Goal: Entertainment & Leisure: Consume media (video, audio)

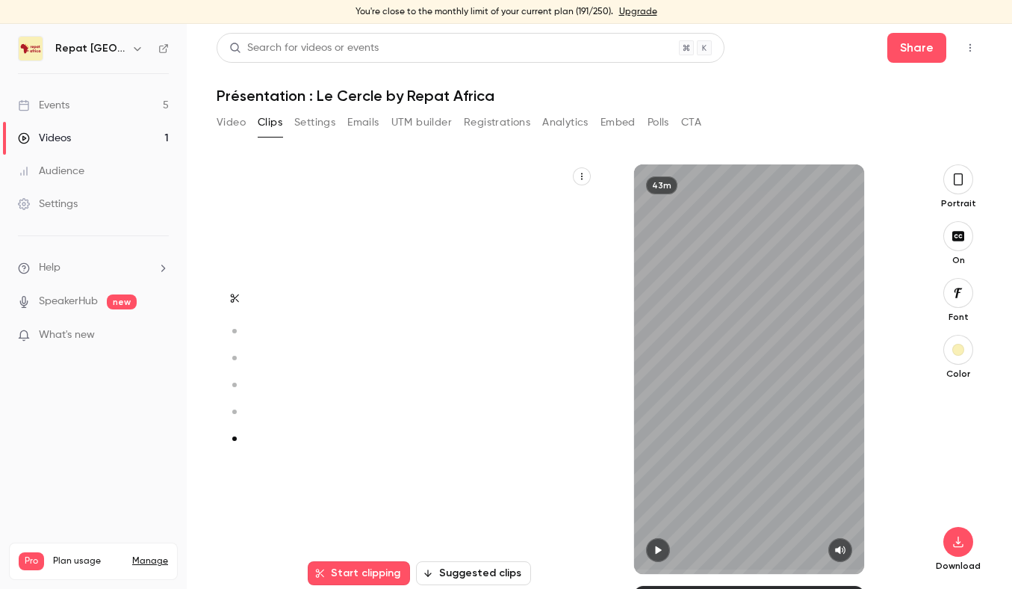
scroll to position [2083, 0]
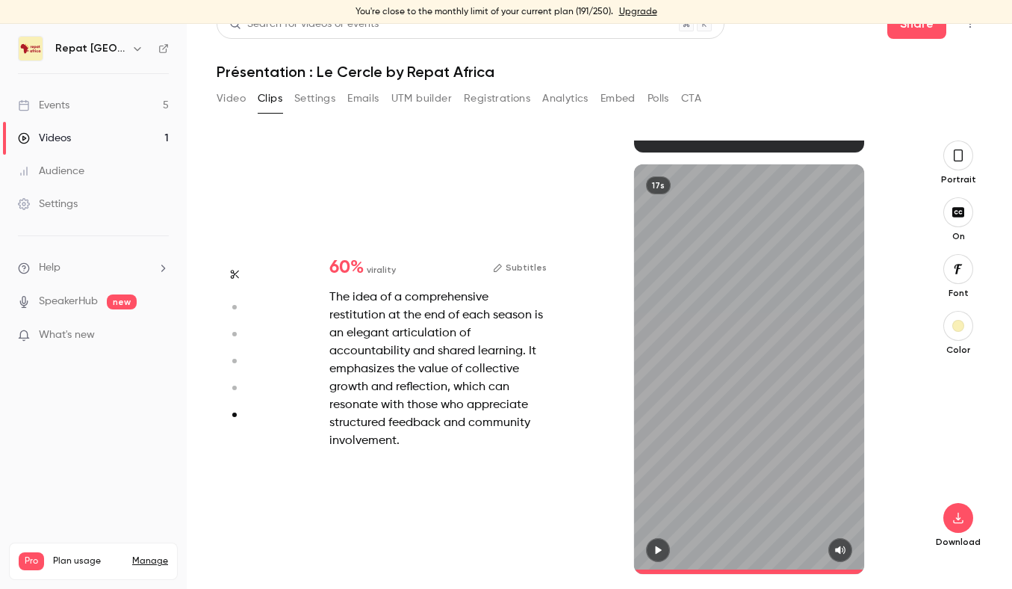
click at [241, 94] on button "Video" at bounding box center [231, 99] width 29 height 24
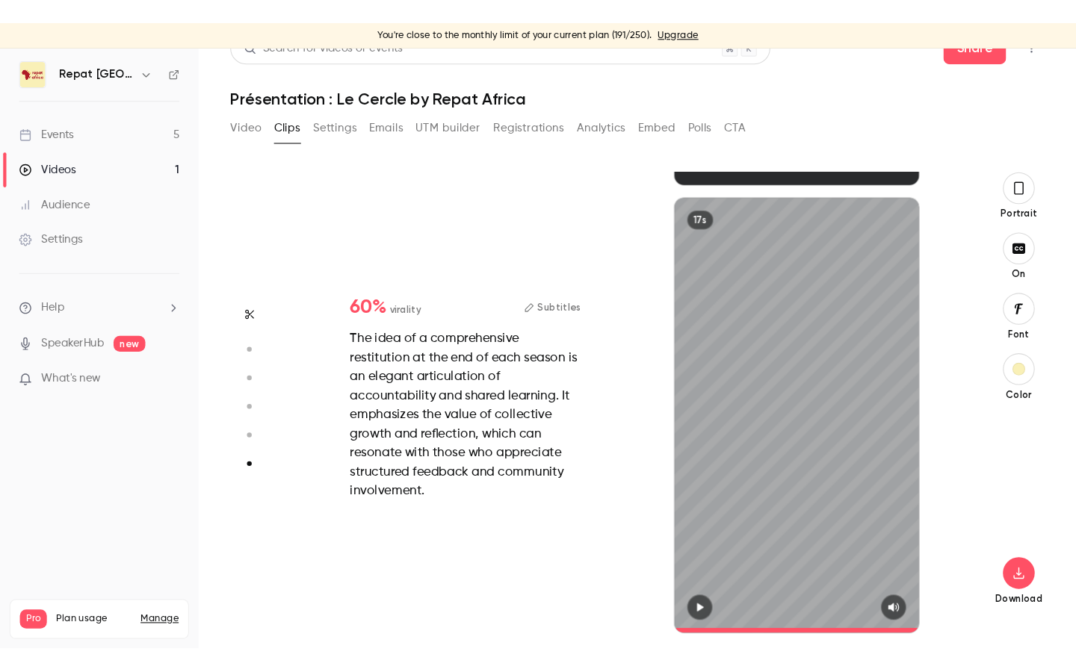
scroll to position [3, 0]
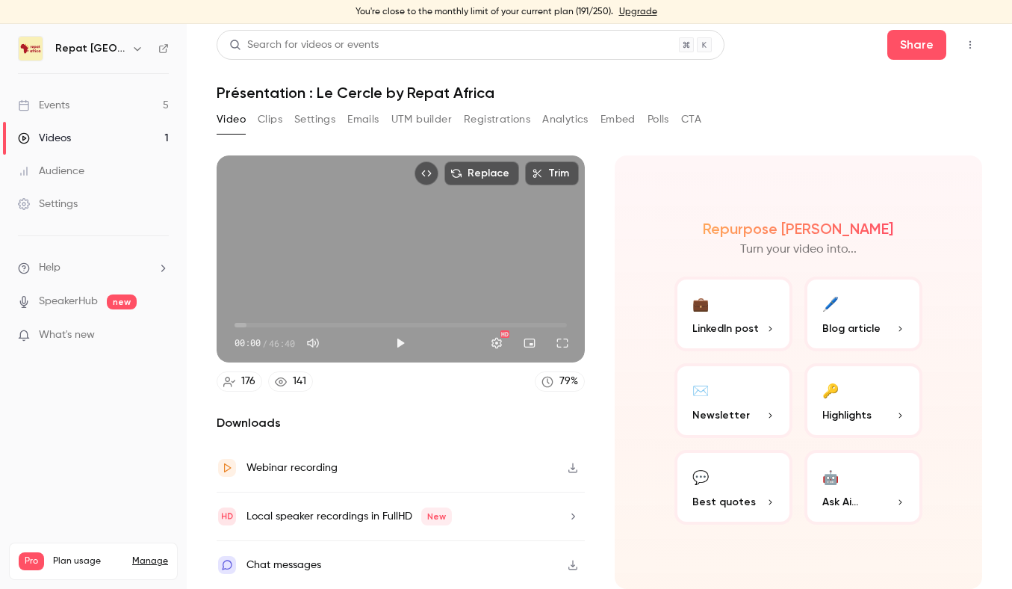
click at [586, 268] on section "Replace Trim 00:00 00:00 / 46:40 HD 176 141 79 % Downloads Webinar recording Lo…" at bounding box center [600, 363] width 766 height 417
click at [266, 326] on span "00:00" at bounding box center [401, 325] width 332 height 24
type input "*****"
drag, startPoint x: 266, startPoint y: 326, endPoint x: 276, endPoint y: 326, distance: 10.5
click at [276, 326] on span "05:40" at bounding box center [275, 325] width 4 height 4
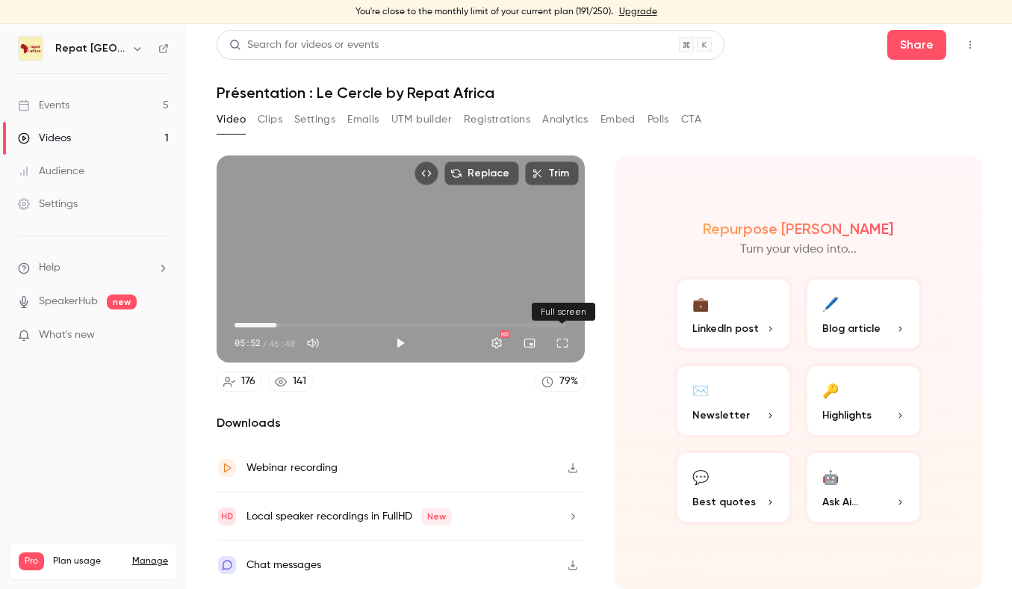
click at [557, 333] on button "Full screen" at bounding box center [563, 343] width 30 height 30
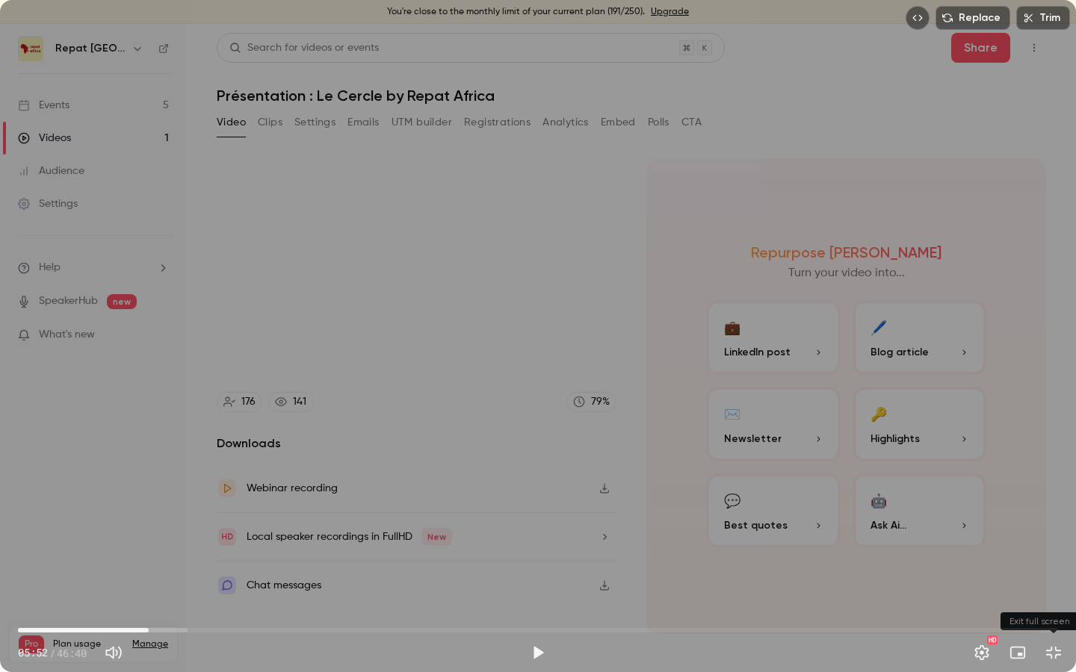
click at [1012, 588] on button "Exit full screen" at bounding box center [1053, 653] width 30 height 30
